Goal: Task Accomplishment & Management: Use online tool/utility

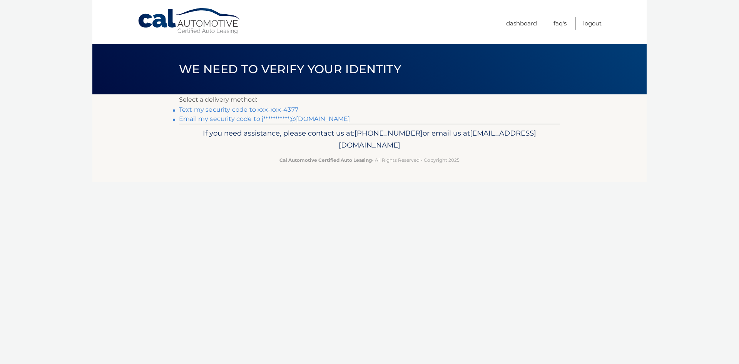
click at [287, 108] on link "Text my security code to xxx-xxx-4377" at bounding box center [238, 109] width 119 height 7
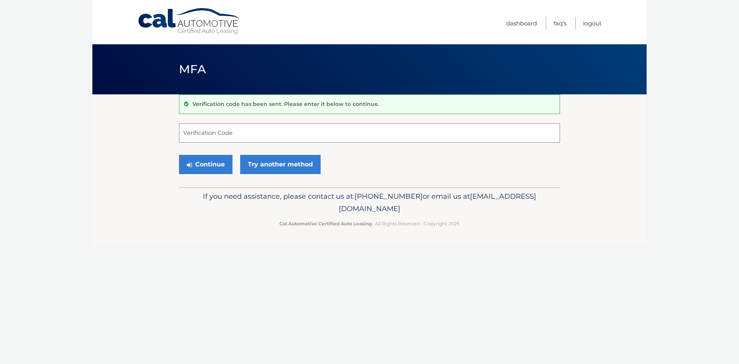
click at [275, 135] on input "Verification Code" at bounding box center [369, 132] width 381 height 19
type input "627869"
click at [209, 163] on button "Continue" at bounding box center [205, 164] width 53 height 19
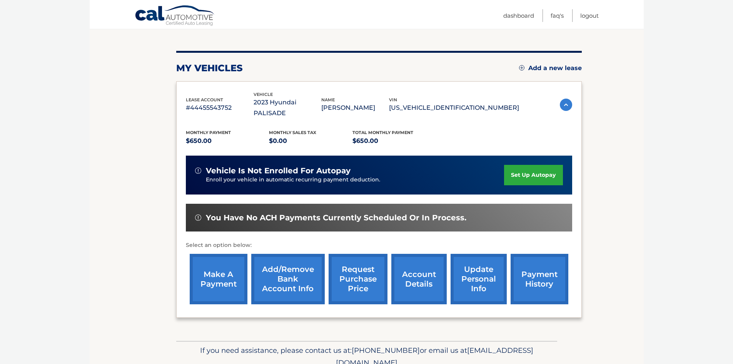
scroll to position [103, 0]
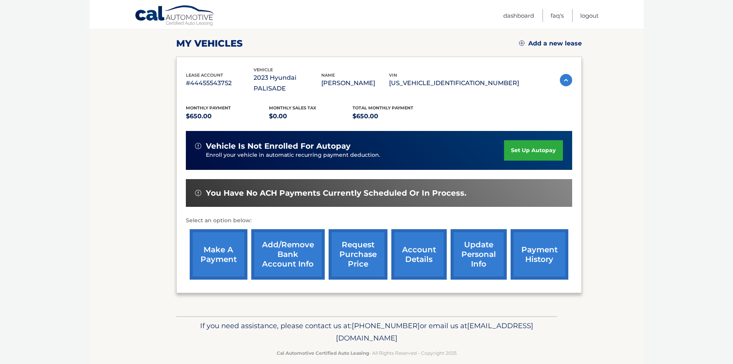
click at [224, 245] on link "make a payment" at bounding box center [219, 254] width 58 height 50
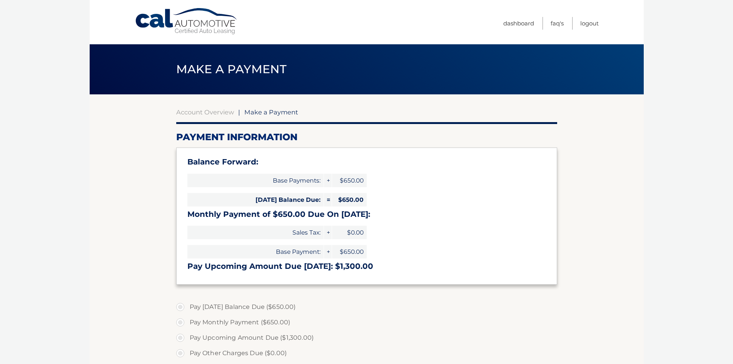
select select "NTFjZTNjMzUtMDVlNi00OTI3LWEwNjUtYzU2Yjc2N2E5YzM5"
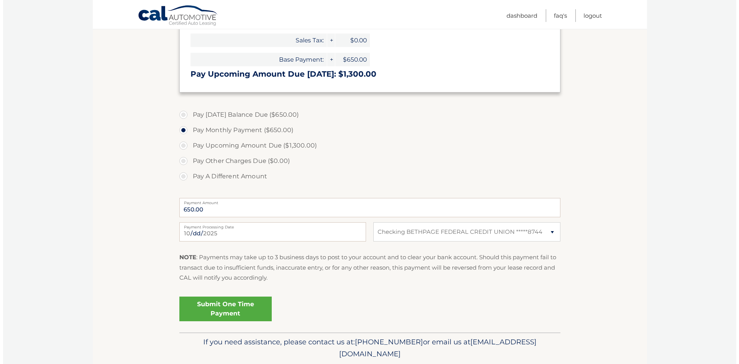
scroll to position [192, 0]
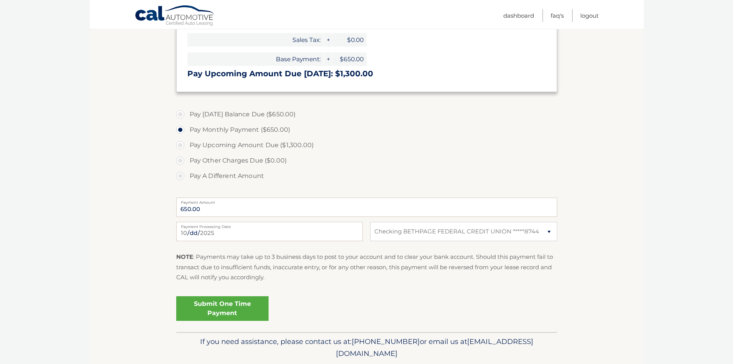
click at [229, 311] on link "Submit One Time Payment" at bounding box center [222, 308] width 92 height 25
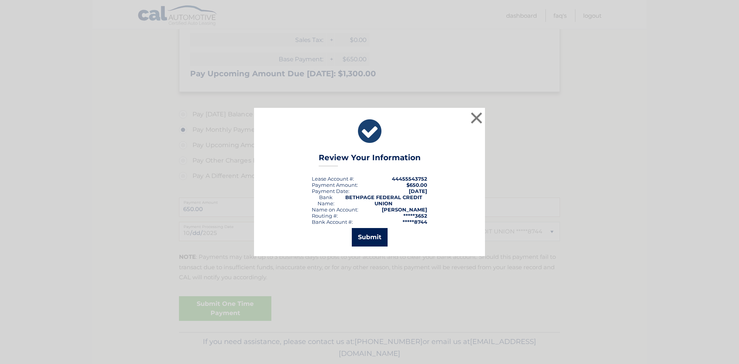
click at [360, 235] on button "Submit" at bounding box center [370, 237] width 36 height 18
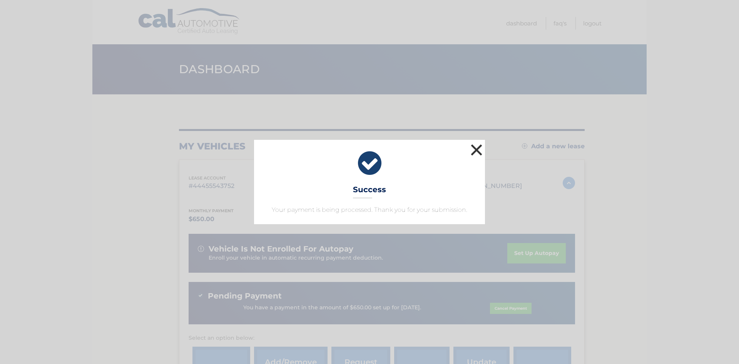
click at [472, 145] on button "×" at bounding box center [476, 149] width 15 height 15
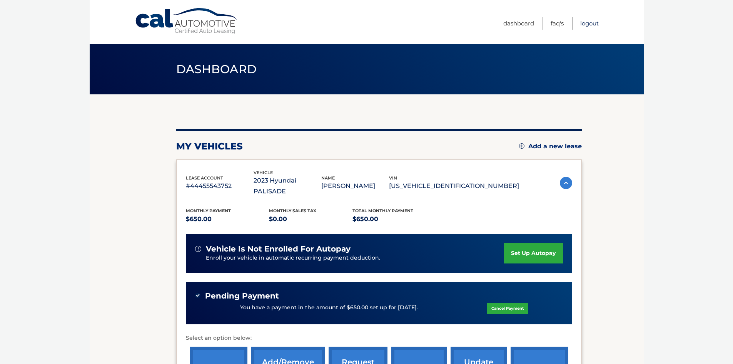
drag, startPoint x: 587, startPoint y: 26, endPoint x: 579, endPoint y: 23, distance: 7.7
click at [587, 26] on link "Logout" at bounding box center [589, 23] width 18 height 13
